Goal: Book appointment/travel/reservation

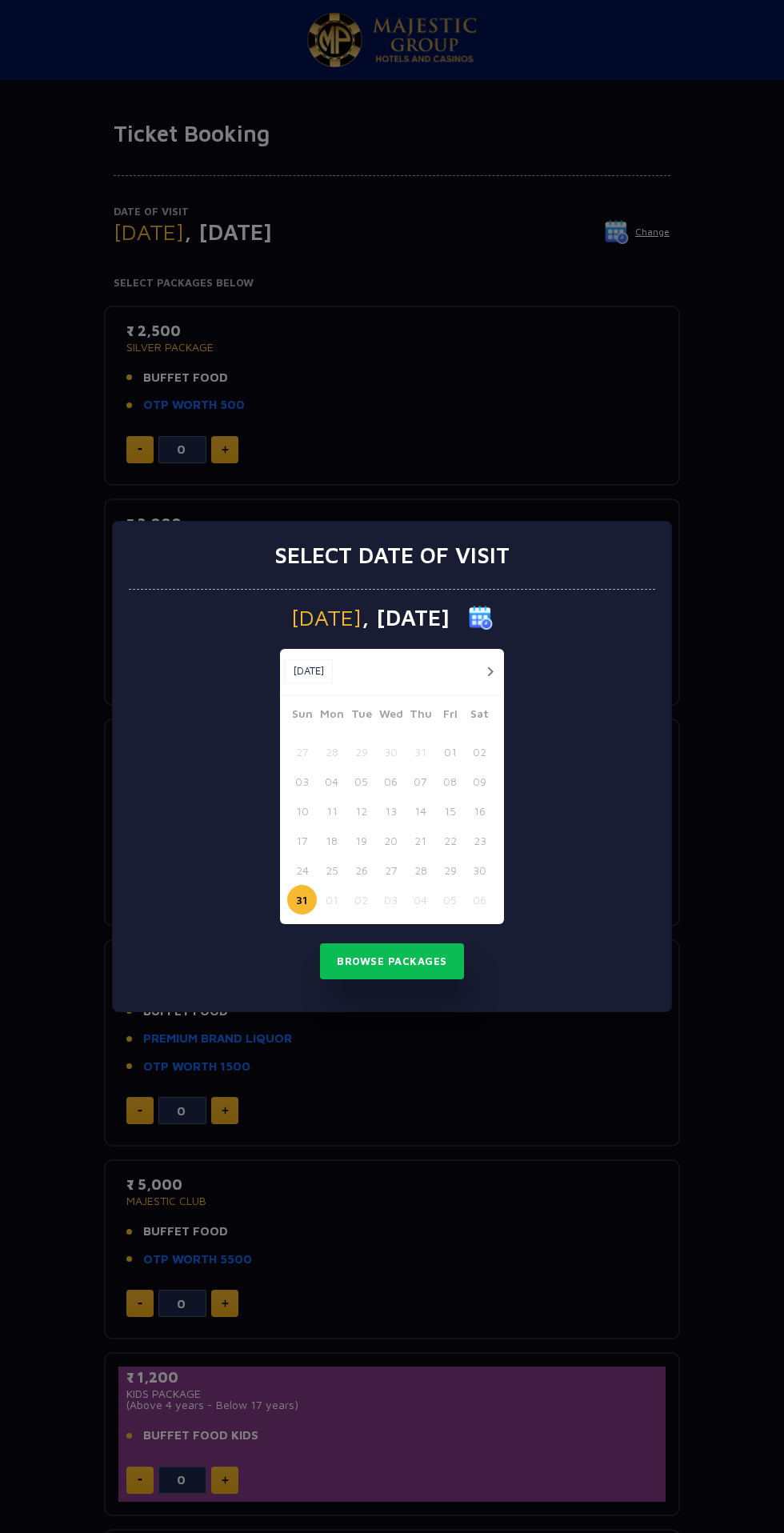
click at [486, 670] on button "button" at bounding box center [490, 672] width 20 height 20
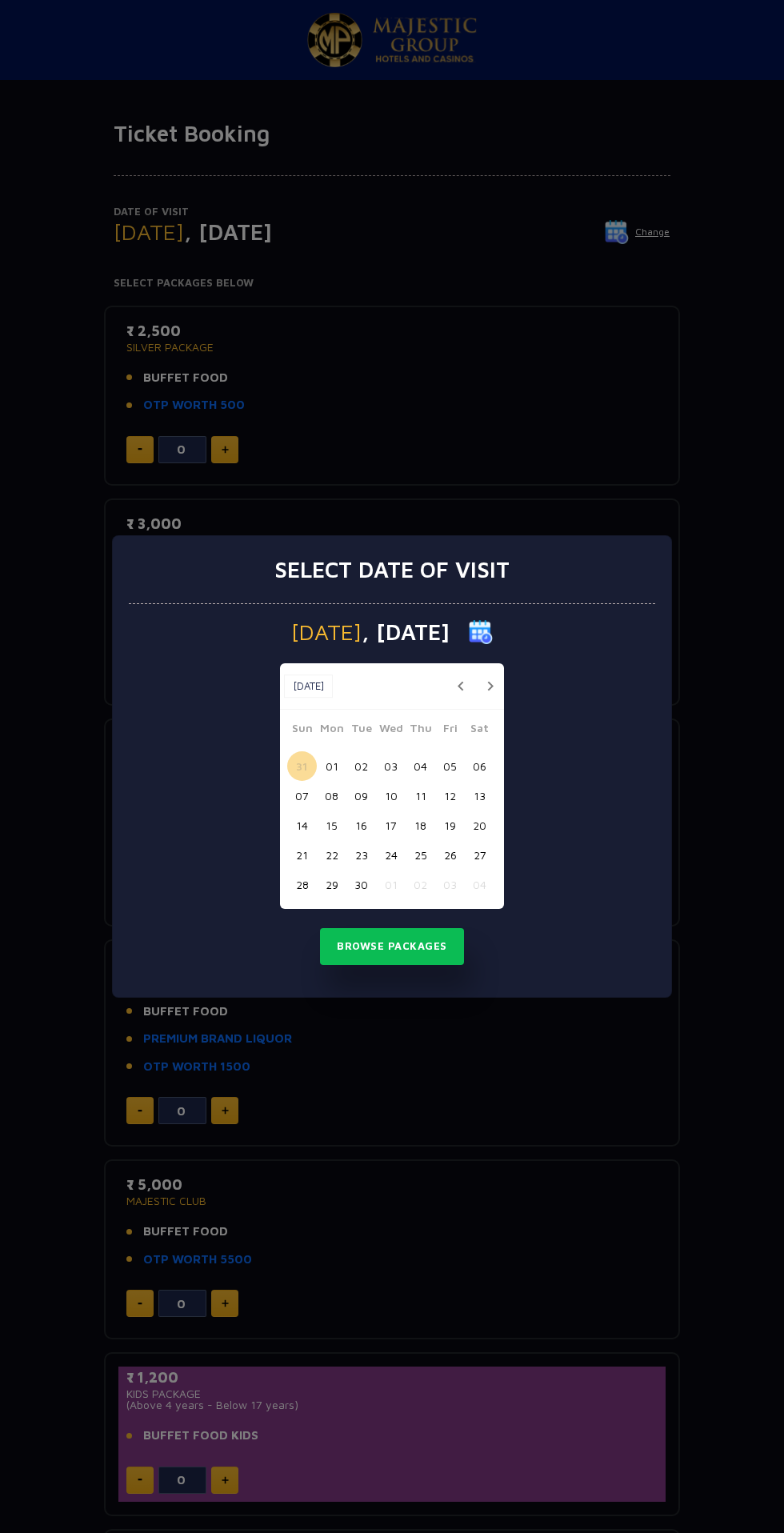
click at [331, 766] on button "01" at bounding box center [332, 766] width 30 height 30
click at [424, 950] on button "Browse Packages" at bounding box center [392, 947] width 144 height 37
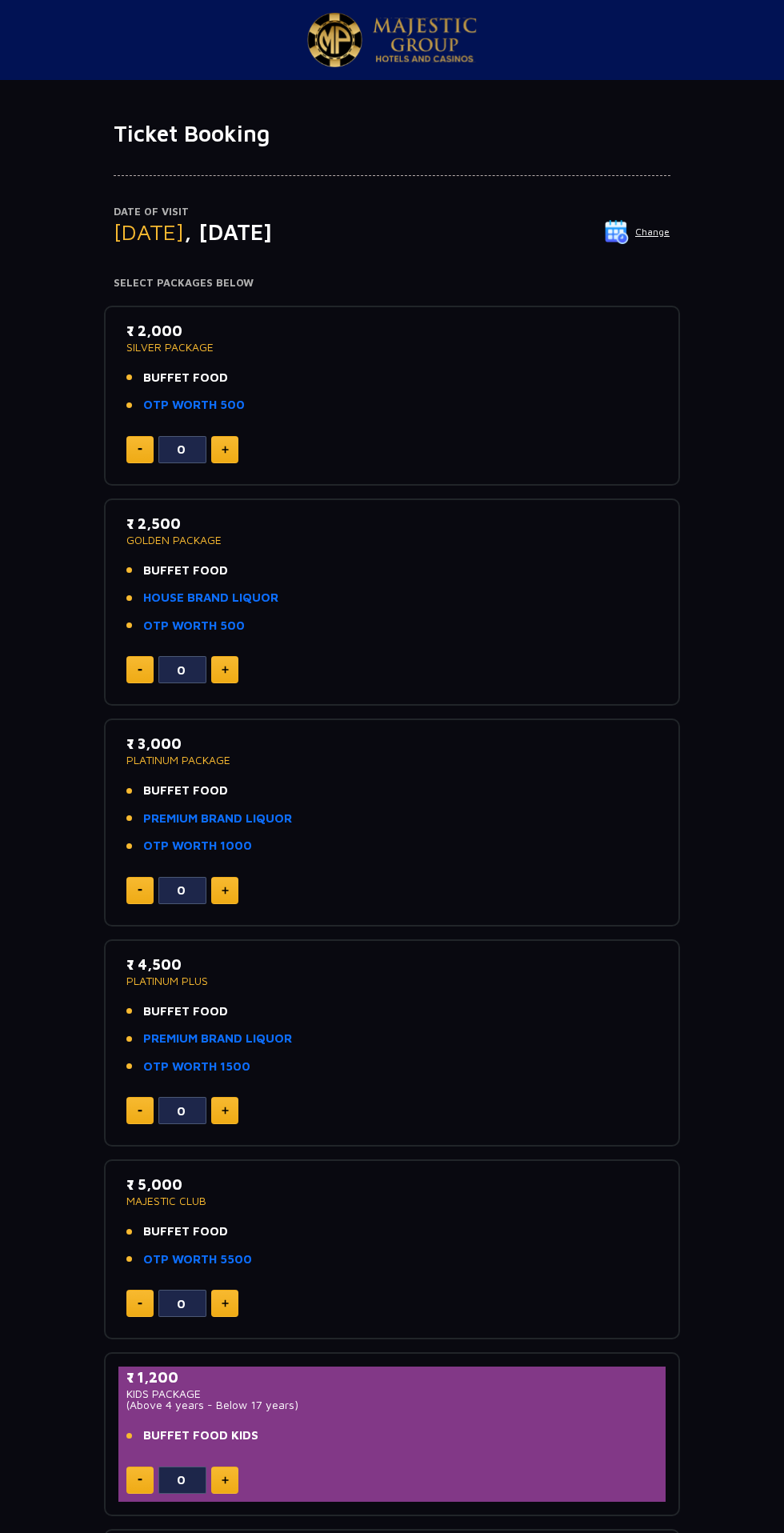
click at [621, 232] on img at bounding box center [617, 231] width 24 height 24
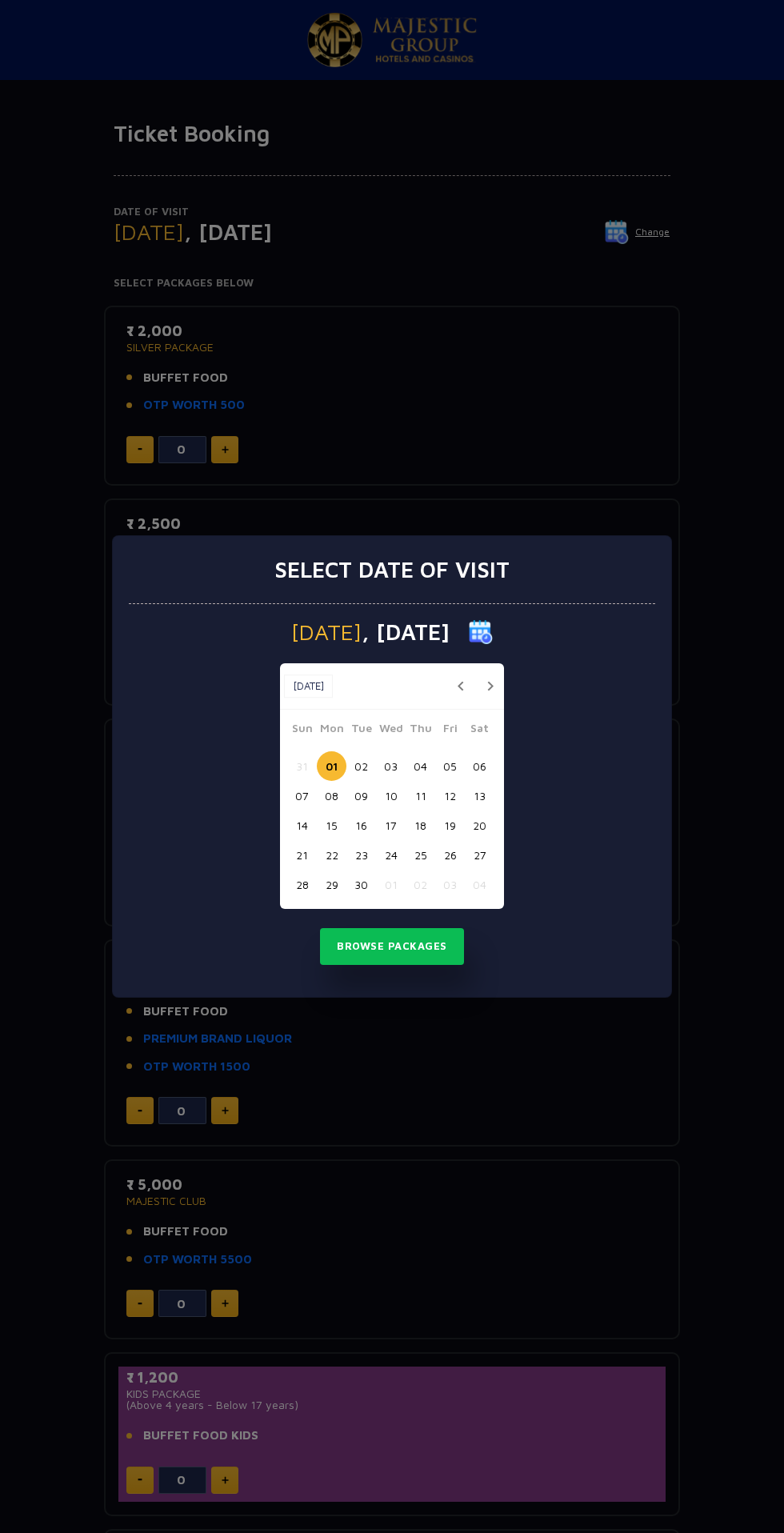
click at [460, 686] on button "button" at bounding box center [460, 686] width 20 height 20
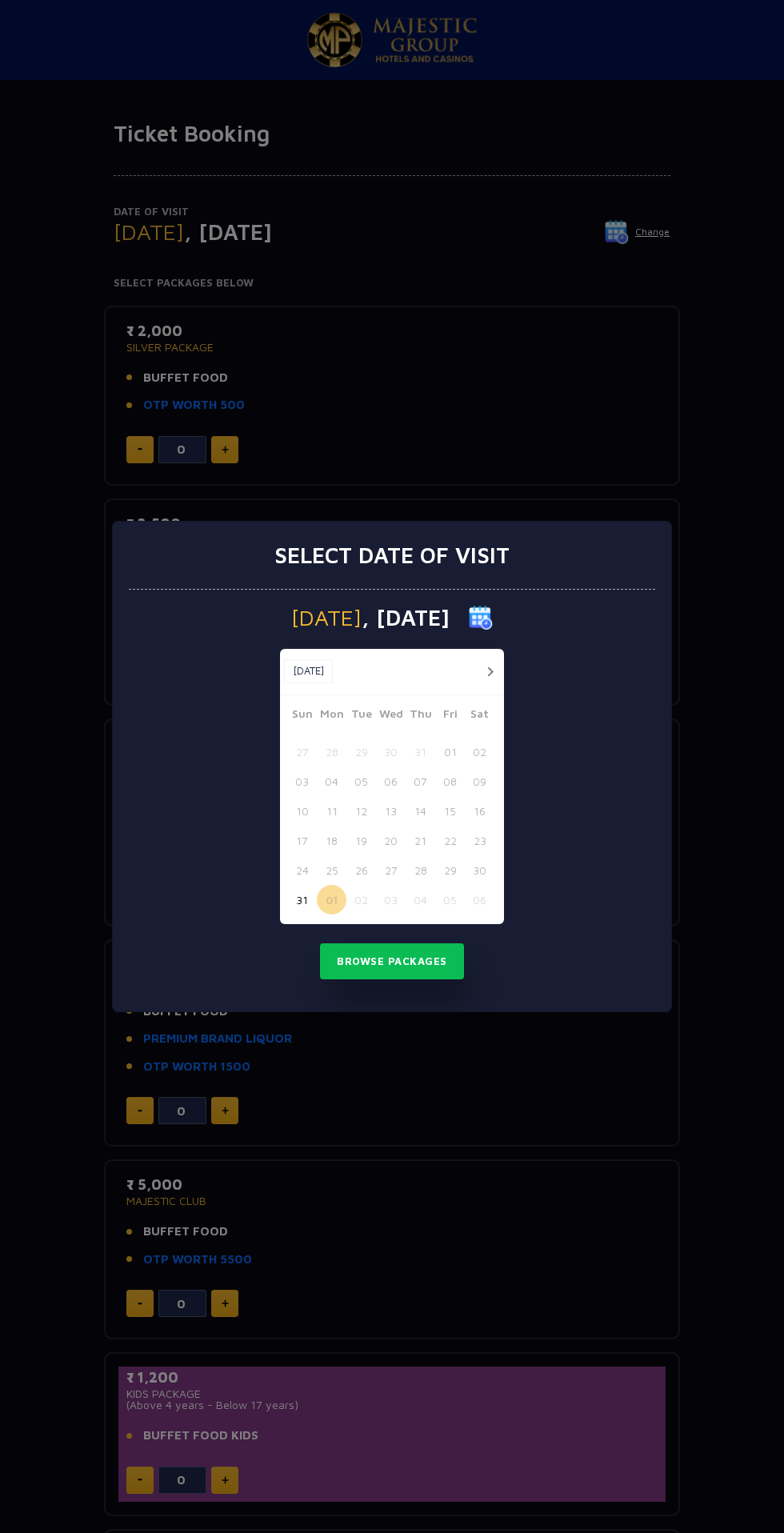
click at [301, 904] on button "31" at bounding box center [302, 900] width 30 height 30
click at [420, 961] on button "Browse Packages" at bounding box center [392, 962] width 144 height 37
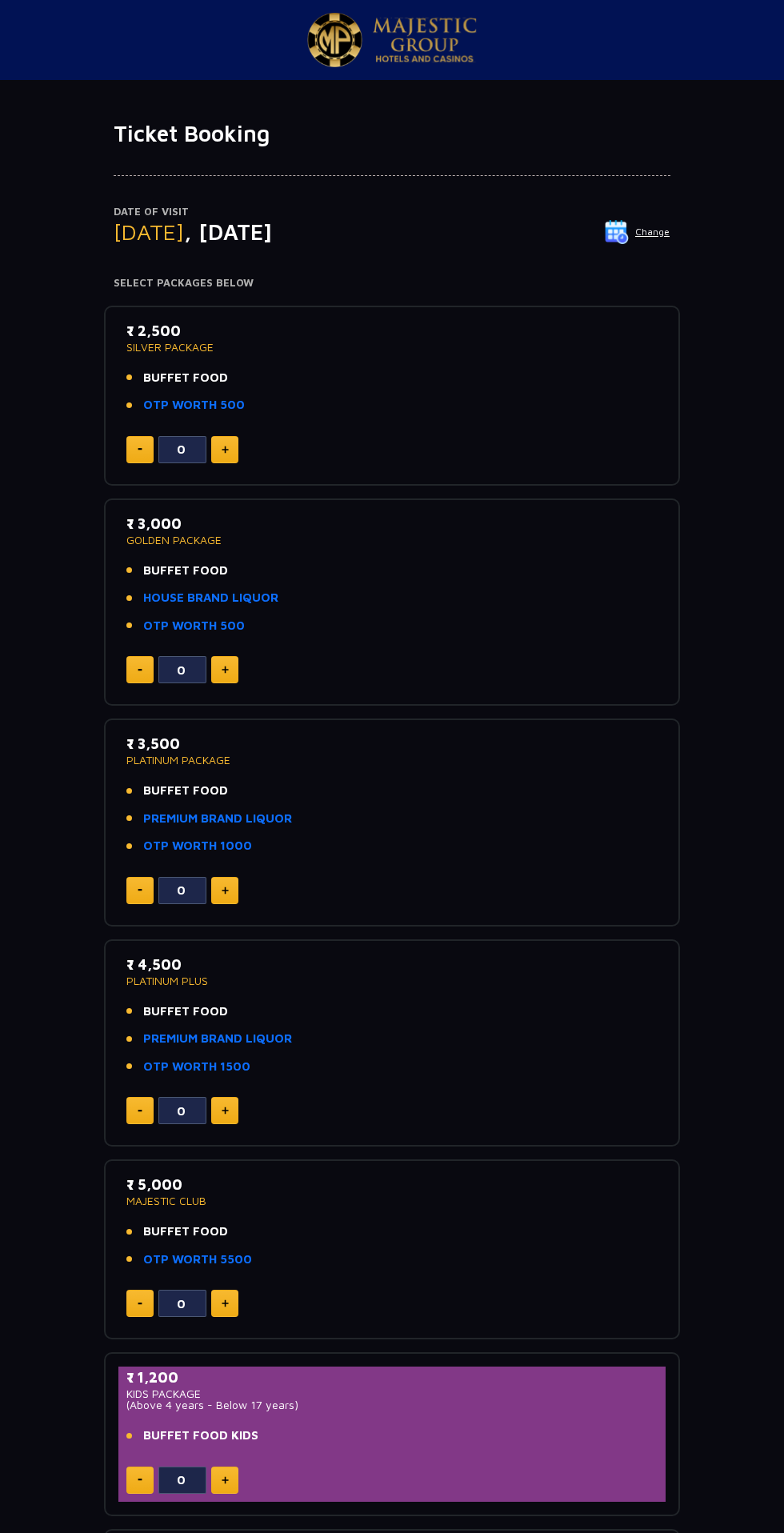
click at [647, 217] on p "Date of Visit" at bounding box center [392, 212] width 557 height 16
click at [653, 232] on button "Change" at bounding box center [638, 231] width 67 height 25
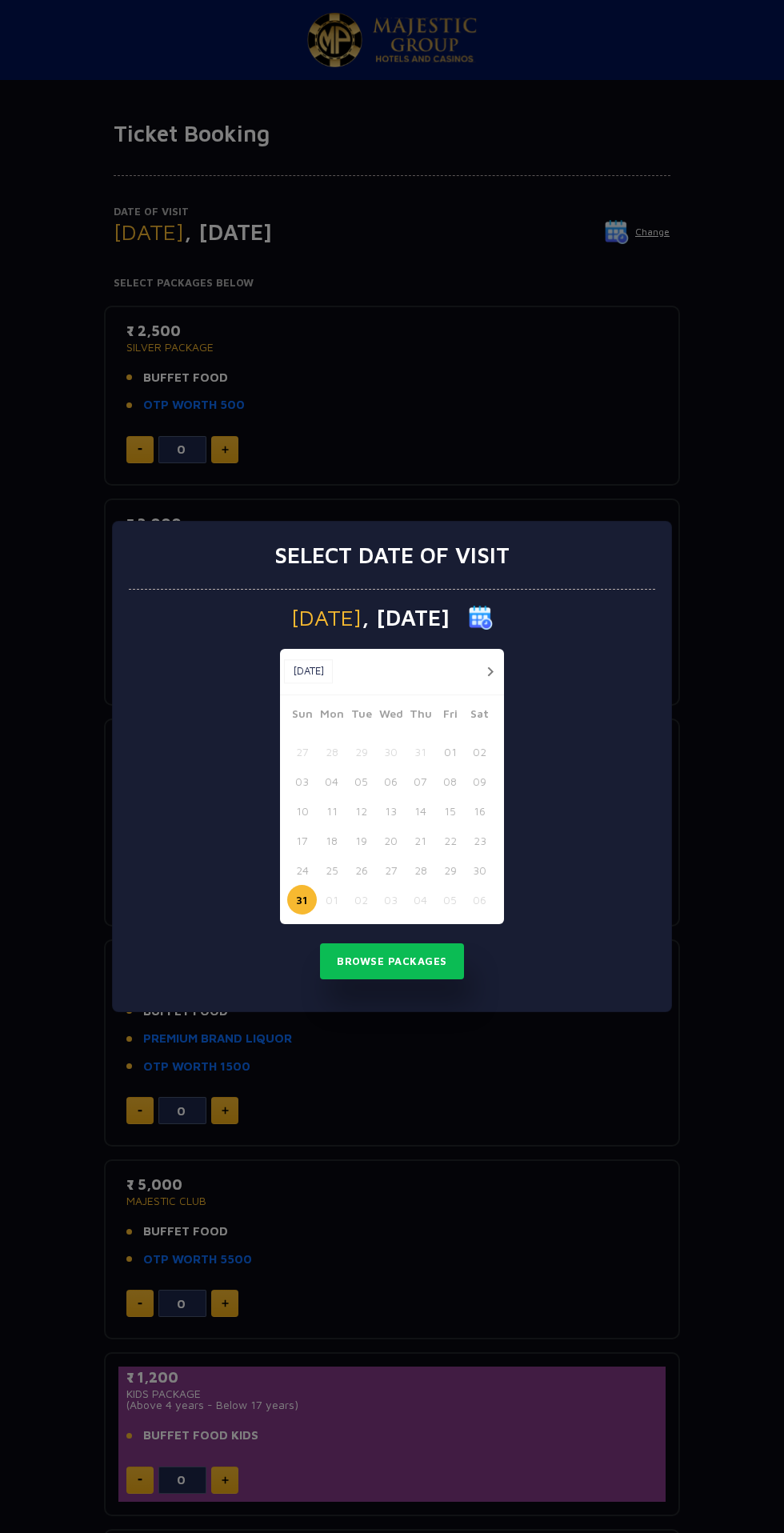
click at [490, 671] on button "button" at bounding box center [490, 672] width 20 height 20
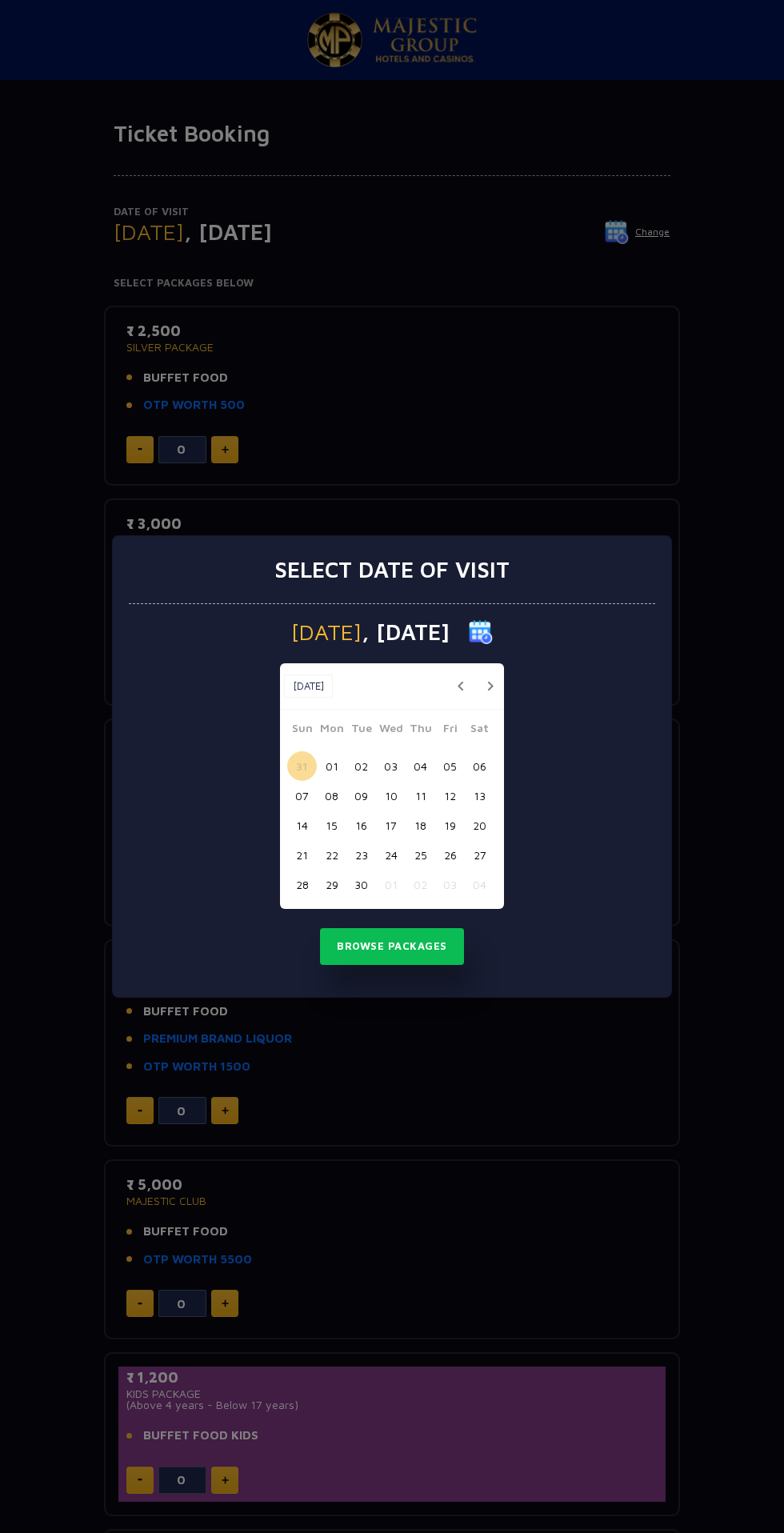
click at [329, 766] on button "01" at bounding box center [332, 766] width 30 height 30
click at [420, 947] on button "Browse Packages" at bounding box center [392, 947] width 144 height 37
